Goal: Find contact information: Find contact information

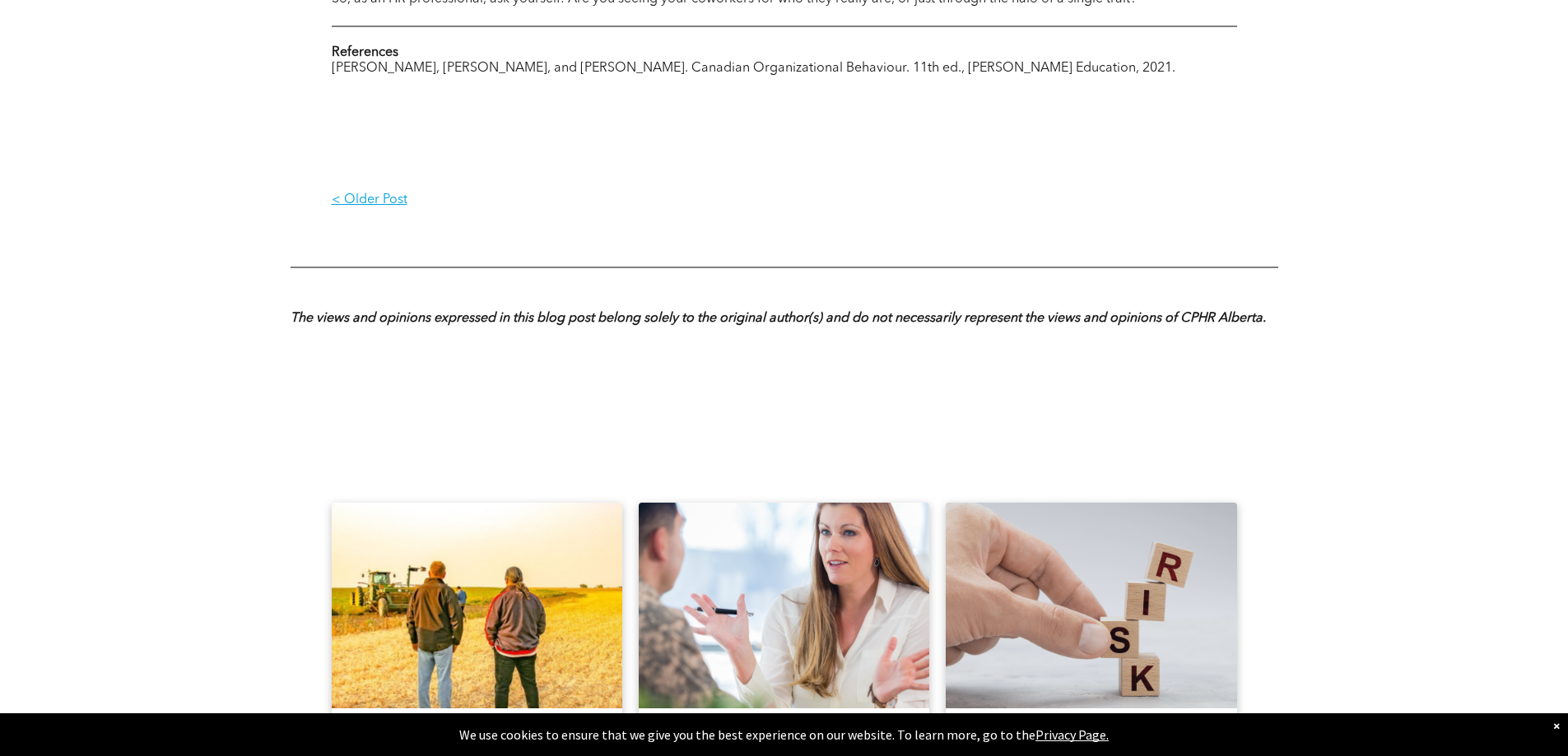
scroll to position [1563, 0]
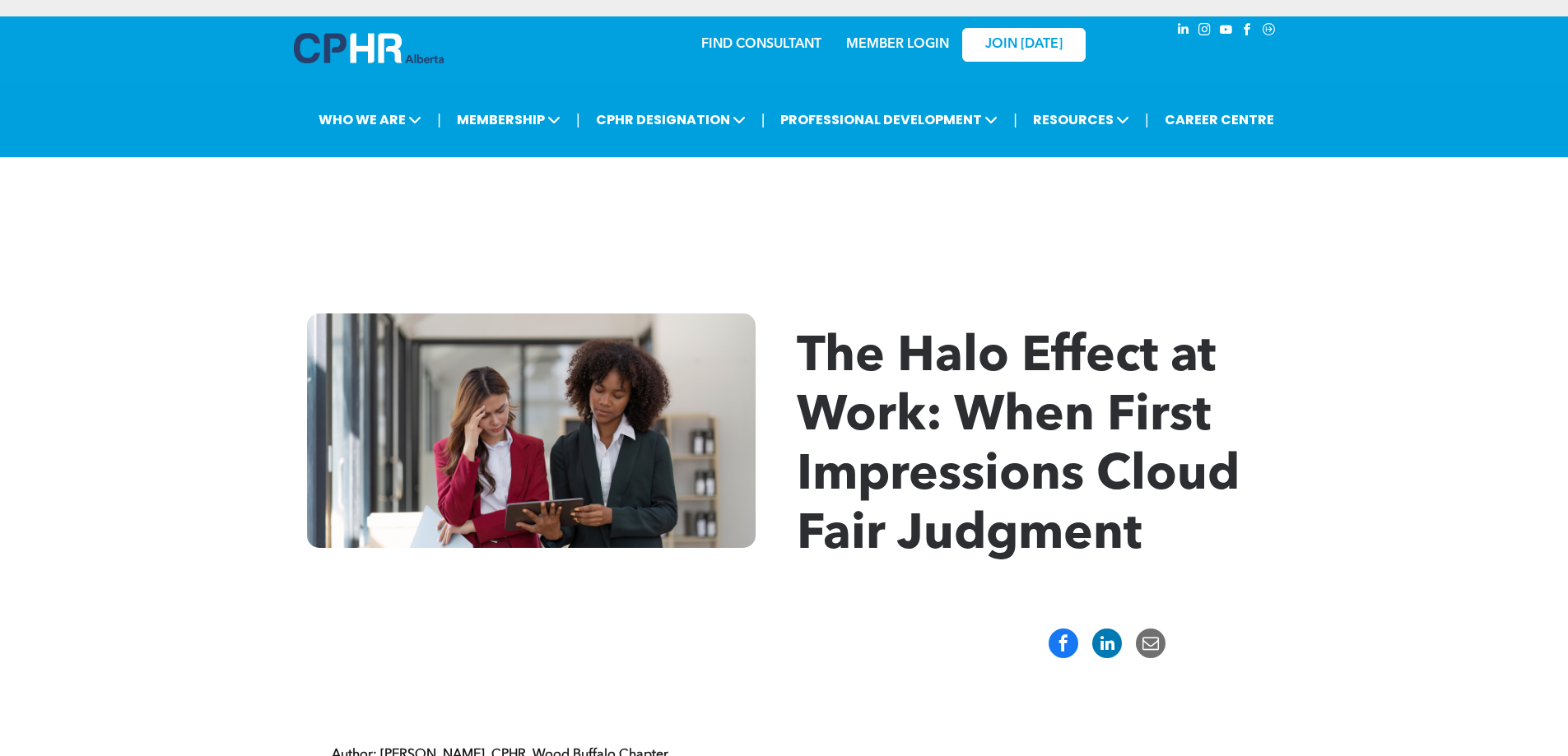
click at [365, 40] on img at bounding box center [369, 47] width 150 height 31
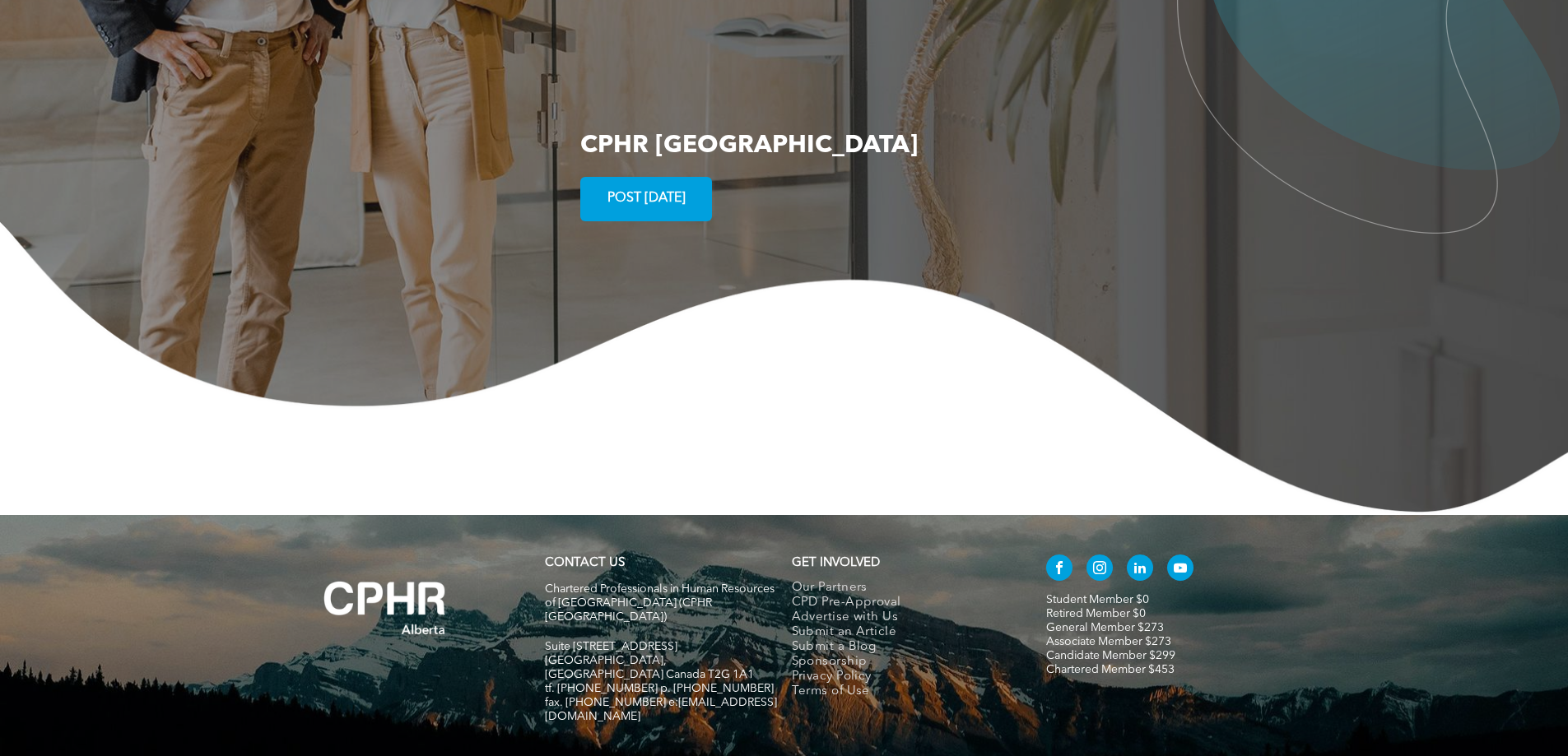
scroll to position [3016, 0]
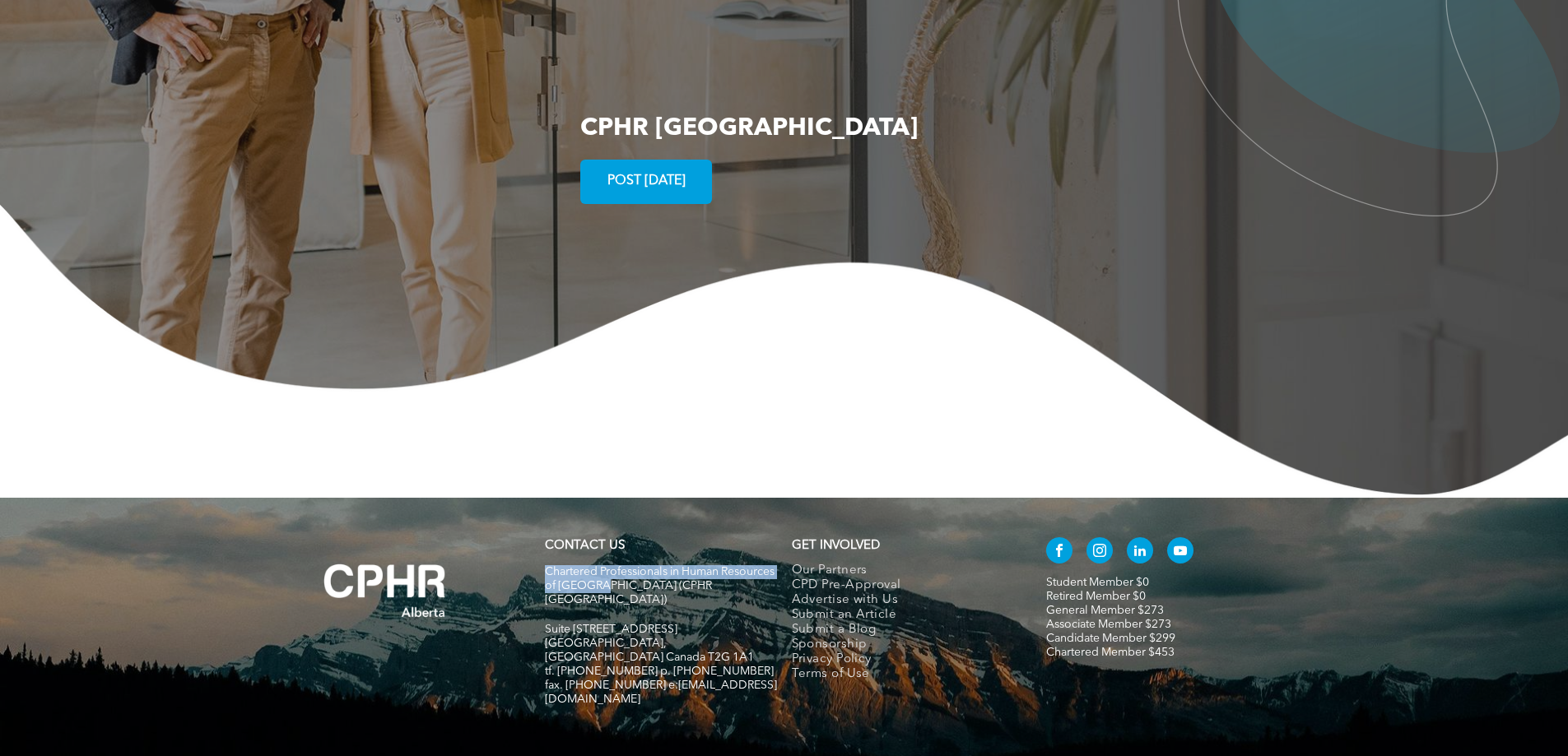
drag, startPoint x: 653, startPoint y: 527, endPoint x: 564, endPoint y: 520, distance: 89.3
click at [542, 531] on div "CONTACT US Chartered Professionals in Human Resources of Alberta (CPHR Alberta)…" at bounding box center [661, 630] width 247 height 200
copy span "Chartered Professionals in Human Resources of Alberta"
